Goal: Information Seeking & Learning: Learn about a topic

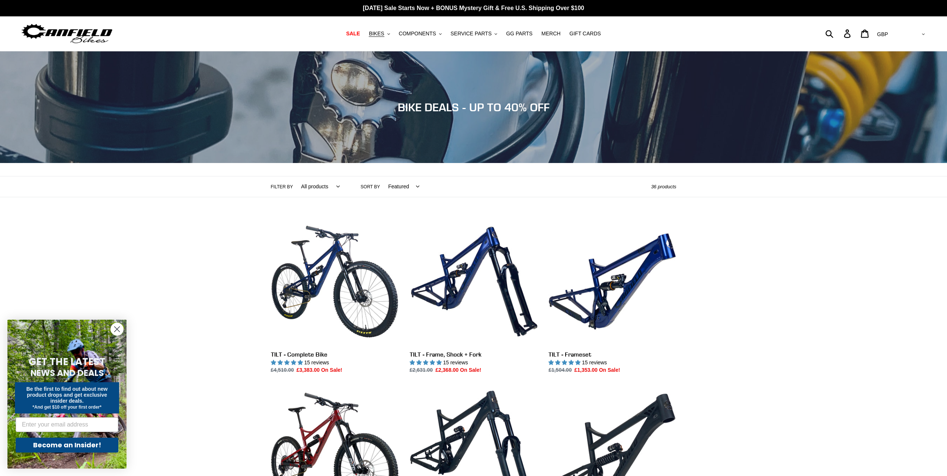
click at [118, 326] on circle "Close dialog" at bounding box center [117, 329] width 12 height 12
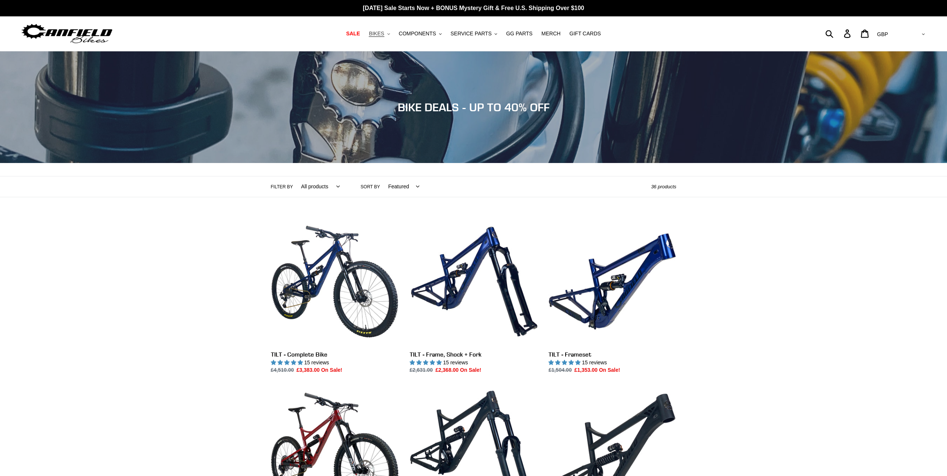
click at [393, 32] on button "BIKES .cls-1{fill:#231f20}" at bounding box center [379, 34] width 28 height 10
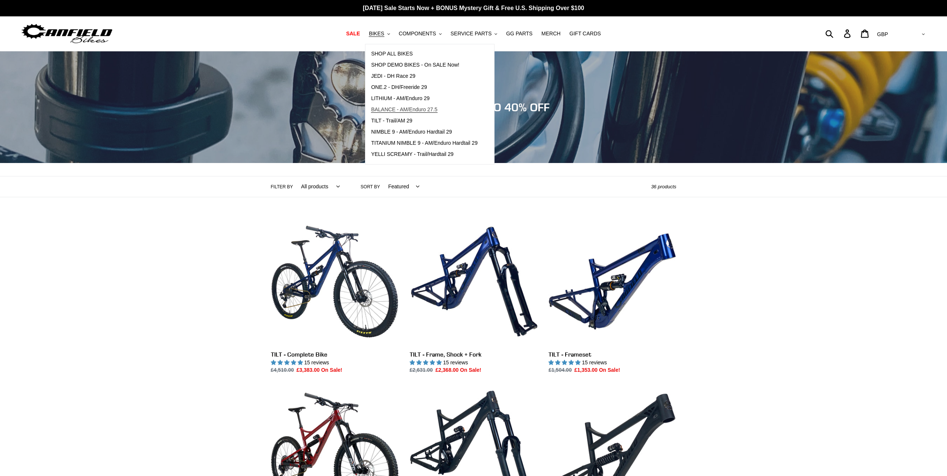
click at [414, 112] on span "BALANCE - AM/Enduro 27.5" at bounding box center [404, 109] width 66 height 6
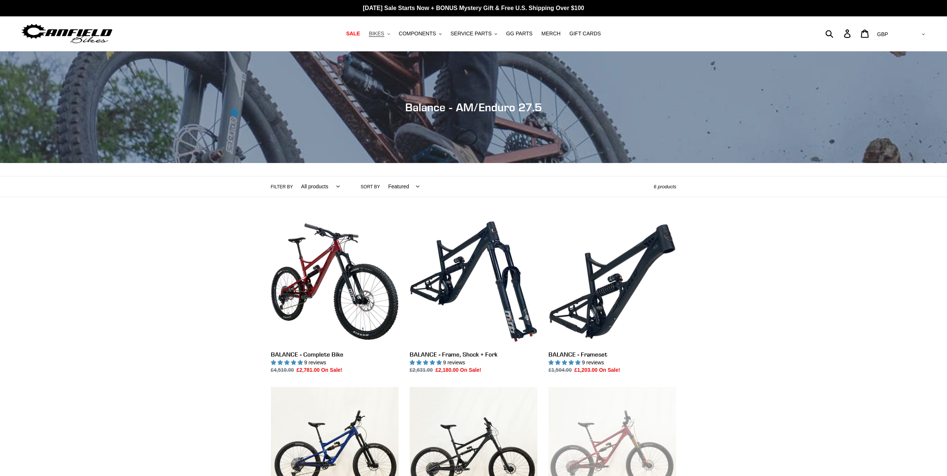
click at [384, 33] on span "BIKES" at bounding box center [376, 34] width 15 height 6
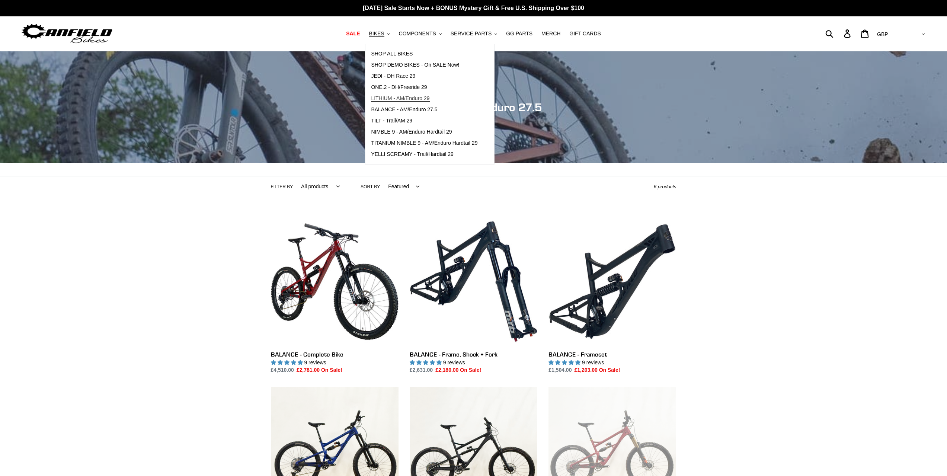
click at [412, 96] on span "LITHIUM - AM/Enduro 29" at bounding box center [400, 98] width 58 height 6
